Goal: Information Seeking & Learning: Learn about a topic

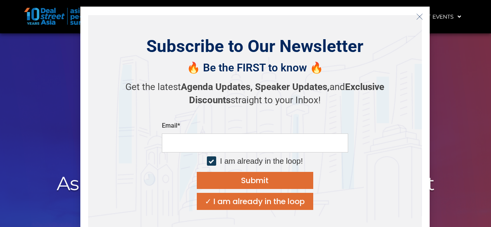
click at [422, 16] on icon "Close" at bounding box center [419, 16] width 7 height 7
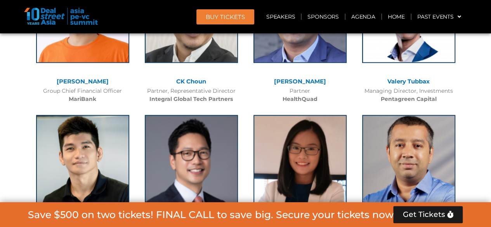
scroll to position [4971, 0]
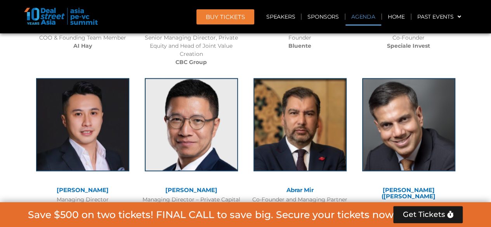
click at [363, 17] on link "Agenda" at bounding box center [363, 17] width 36 height 18
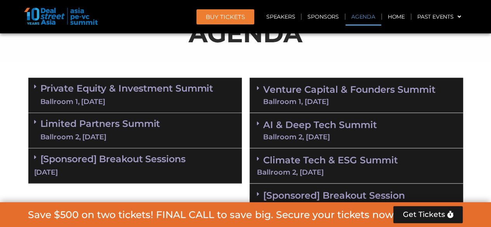
scroll to position [479, 0]
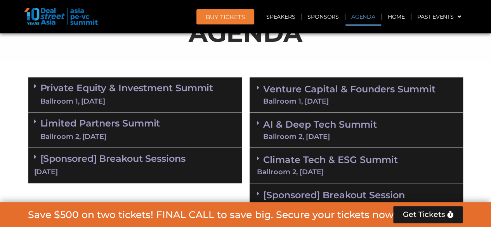
click at [155, 95] on link "Private Equity & Investment Summit Ballroom 1, [DATE]" at bounding box center [126, 94] width 173 height 23
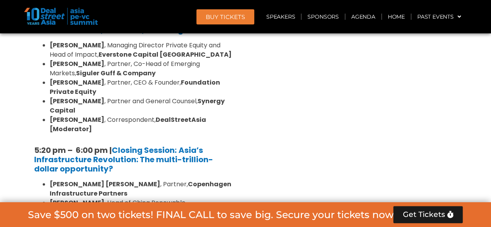
scroll to position [1627, 0]
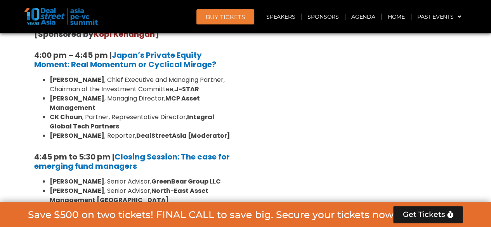
scroll to position [2450, 0]
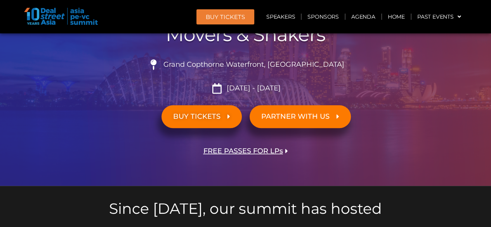
scroll to position [0, 0]
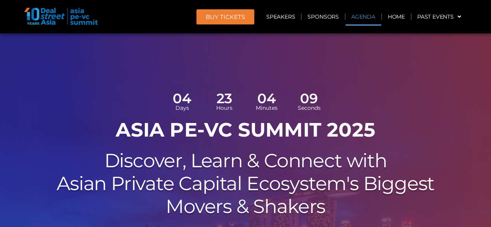
click at [356, 17] on link "Agenda" at bounding box center [363, 17] width 36 height 18
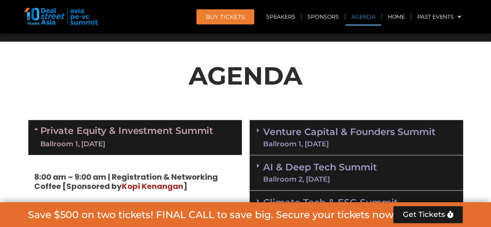
scroll to position [447, 0]
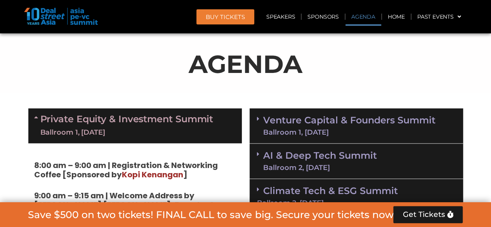
click at [358, 129] on div "Ballroom 1, [DATE]" at bounding box center [349, 132] width 172 height 7
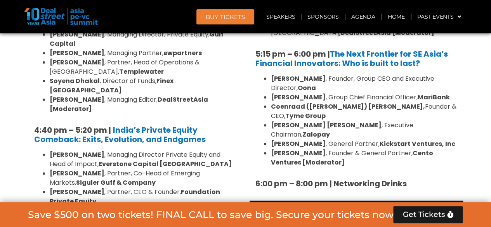
scroll to position [1488, 0]
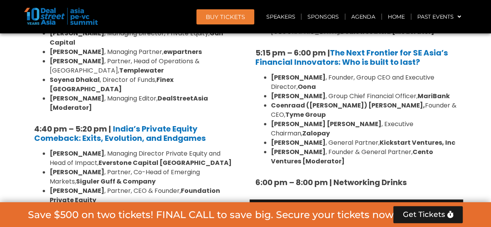
click at [345, 207] on link "AI & Deep Tech Summit Ballroom 2, [DATE]" at bounding box center [320, 217] width 114 height 20
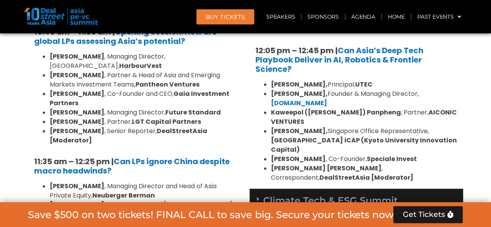
scroll to position [1922, 0]
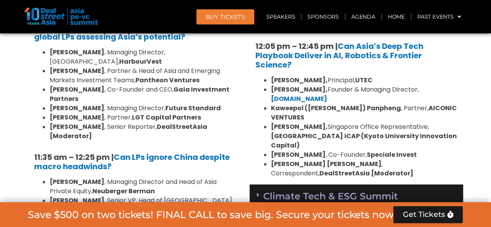
click at [349, 184] on div "Climate Tech & ESG Summit Ballroom 2, [DATE]" at bounding box center [356, 201] width 213 height 35
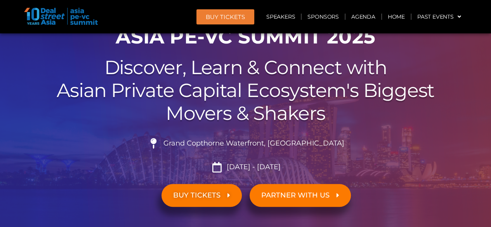
scroll to position [0, 0]
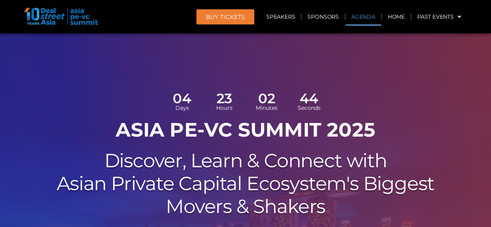
click at [361, 15] on link "Agenda" at bounding box center [363, 17] width 36 height 18
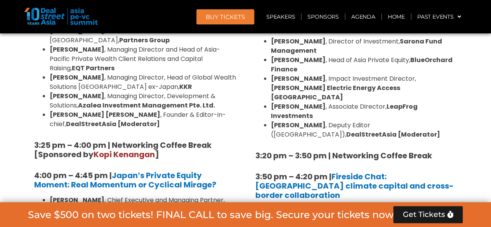
scroll to position [2341, 0]
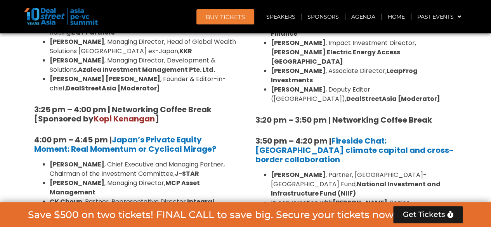
scroll to position [2372, 0]
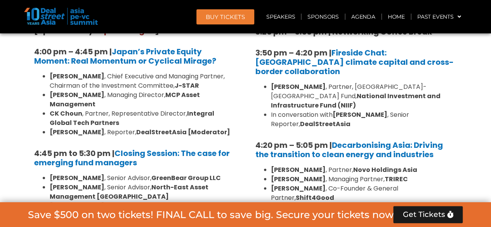
scroll to position [2450, 0]
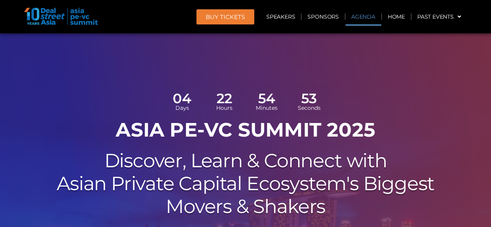
click at [359, 16] on link "Agenda" at bounding box center [363, 17] width 36 height 18
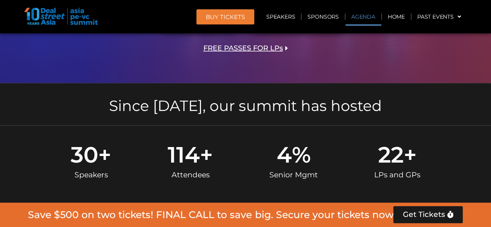
scroll to position [447, 0]
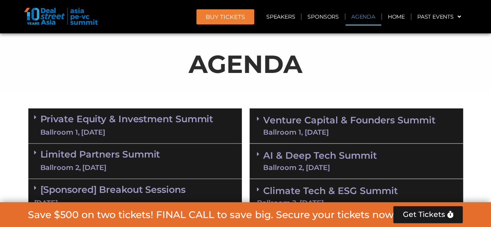
click at [153, 119] on link "Private Equity & Investment Summit Ballroom 1, [DATE]" at bounding box center [126, 125] width 173 height 23
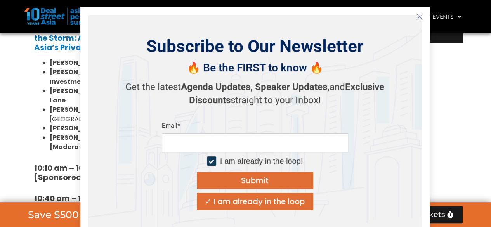
scroll to position [680, 0]
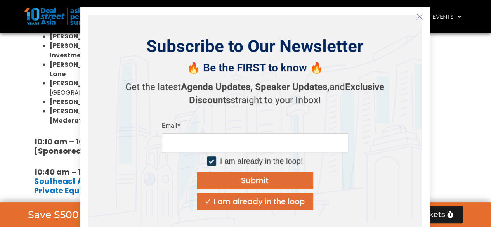
click at [421, 14] on icon "Close" at bounding box center [419, 16] width 7 height 7
